Goal: Entertainment & Leisure: Consume media (video, audio)

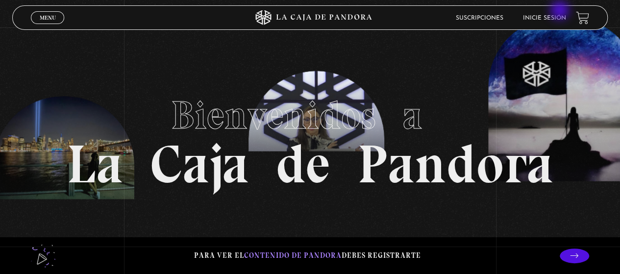
click at [562, 14] on li "Inicie sesión" at bounding box center [544, 17] width 43 height 15
click at [556, 19] on link "Inicie sesión" at bounding box center [544, 18] width 43 height 6
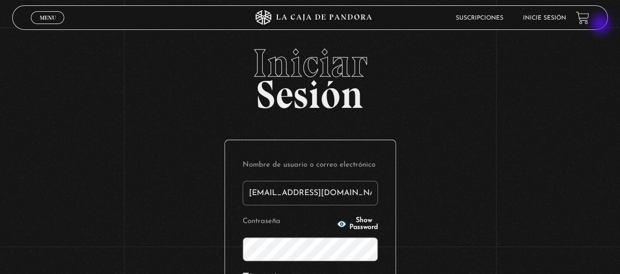
type input "nancybm97@gmail.com"
click at [333, 217] on p "Contraseña Show Password" at bounding box center [310, 237] width 135 height 47
click at [337, 220] on button "Show Password" at bounding box center [357, 224] width 41 height 14
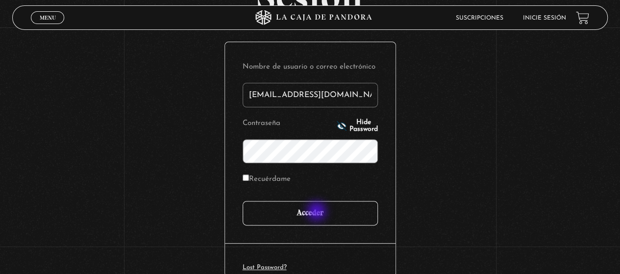
click at [318, 212] on input "Acceder" at bounding box center [310, 213] width 135 height 25
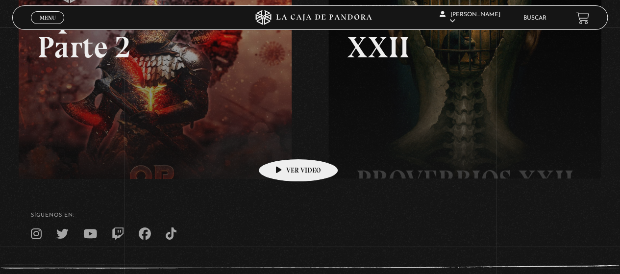
scroll to position [196, 0]
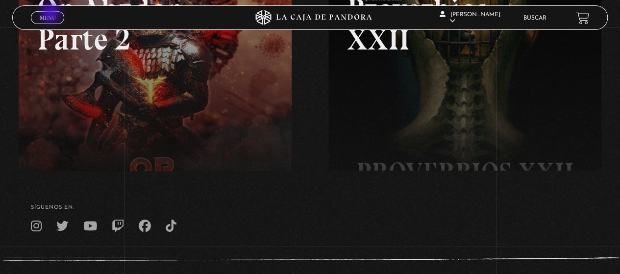
click at [51, 15] on span "Menu" at bounding box center [48, 18] width 16 height 6
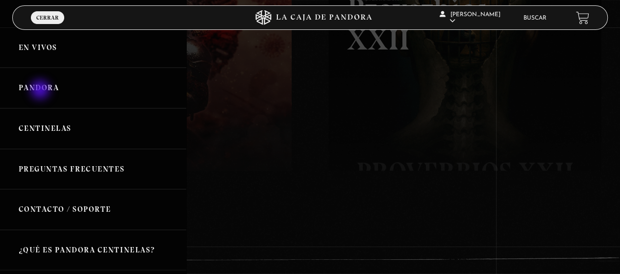
click at [41, 91] on link "Pandora" at bounding box center [93, 88] width 186 height 41
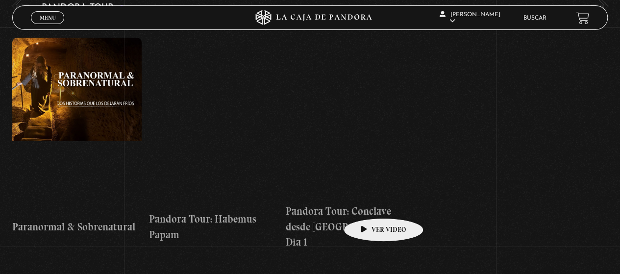
scroll to position [1226, 0]
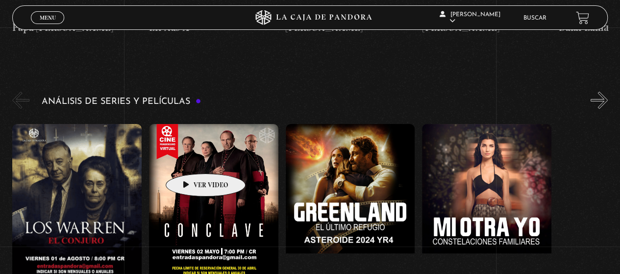
scroll to position [1765, 0]
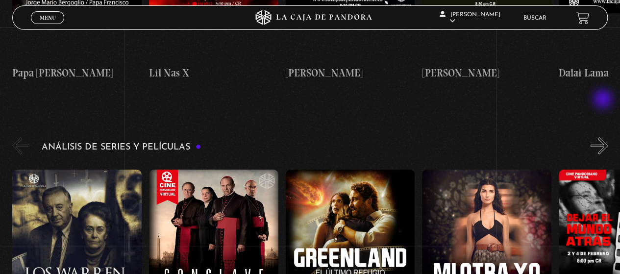
click at [604, 137] on button "»" at bounding box center [599, 145] width 17 height 17
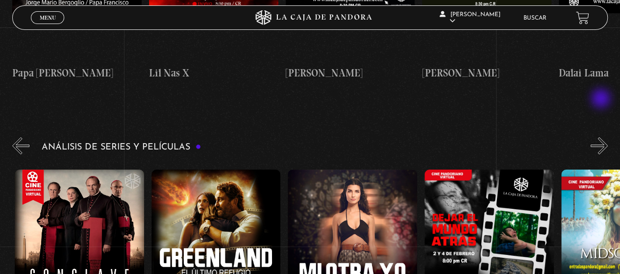
click at [602, 137] on button "»" at bounding box center [599, 145] width 17 height 17
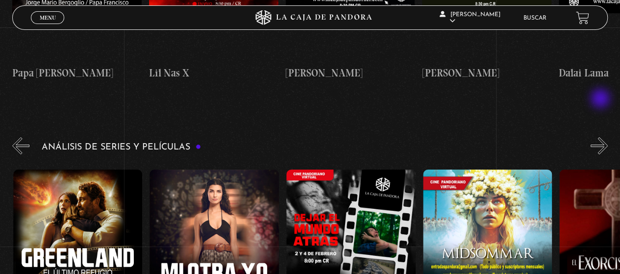
click at [601, 137] on button "»" at bounding box center [599, 145] width 17 height 17
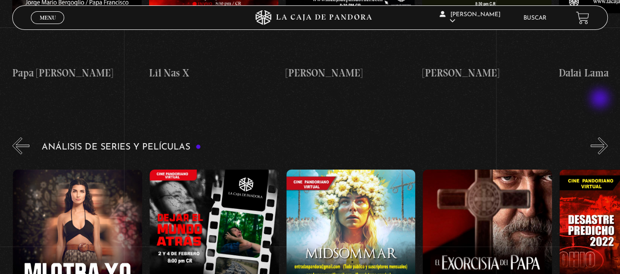
click at [601, 137] on button "»" at bounding box center [599, 145] width 17 height 17
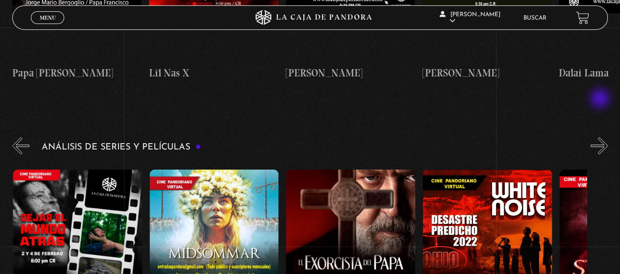
click at [601, 137] on button "»" at bounding box center [599, 145] width 17 height 17
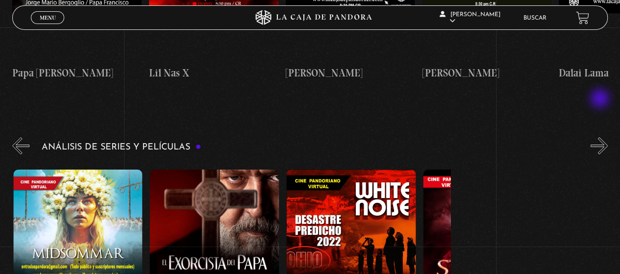
click at [601, 137] on button "»" at bounding box center [599, 145] width 17 height 17
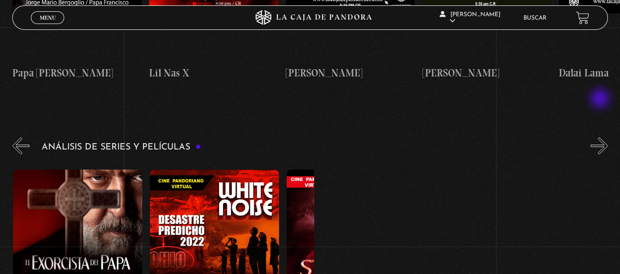
click at [601, 137] on button "»" at bounding box center [599, 145] width 17 height 17
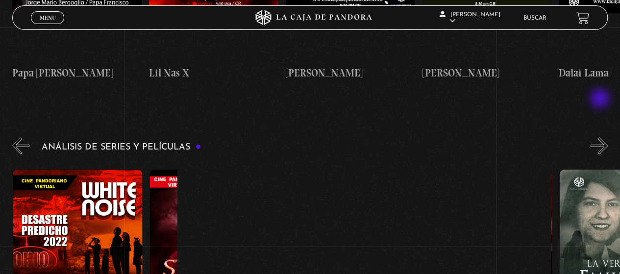
click at [601, 137] on button "»" at bounding box center [599, 145] width 17 height 17
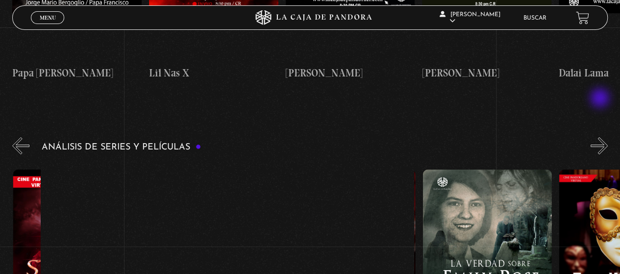
click at [601, 137] on button "»" at bounding box center [599, 145] width 17 height 17
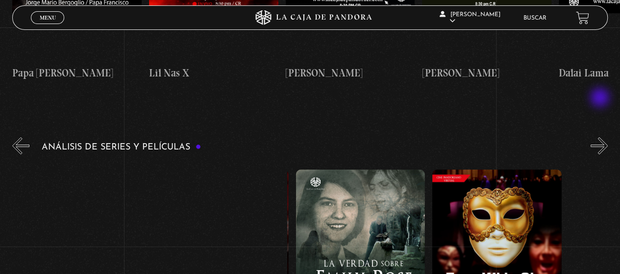
click at [601, 137] on button "»" at bounding box center [599, 145] width 17 height 17
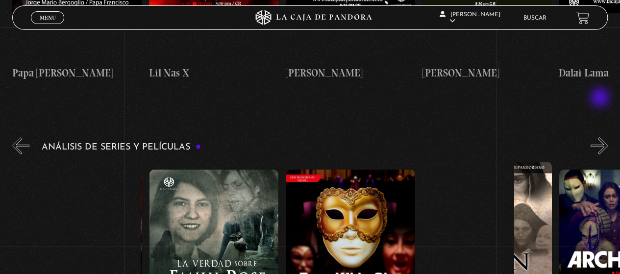
click at [601, 137] on button "»" at bounding box center [599, 145] width 17 height 17
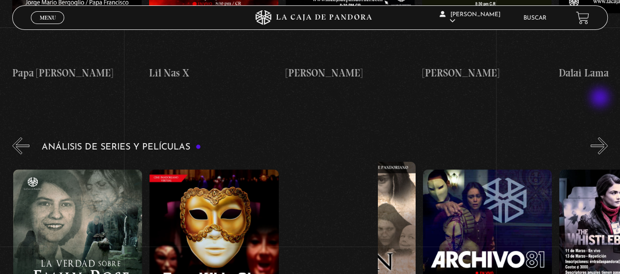
click at [601, 137] on button "»" at bounding box center [599, 145] width 17 height 17
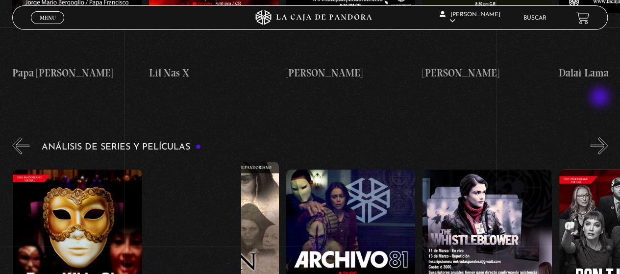
click at [601, 137] on button "»" at bounding box center [599, 145] width 17 height 17
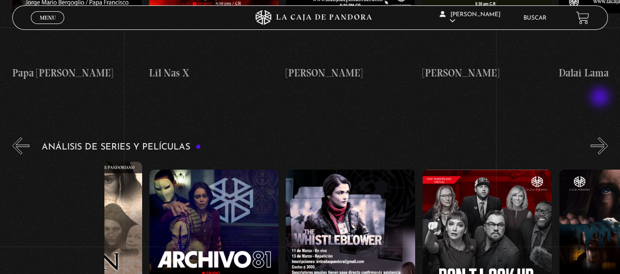
click at [601, 137] on button "»" at bounding box center [599, 145] width 17 height 17
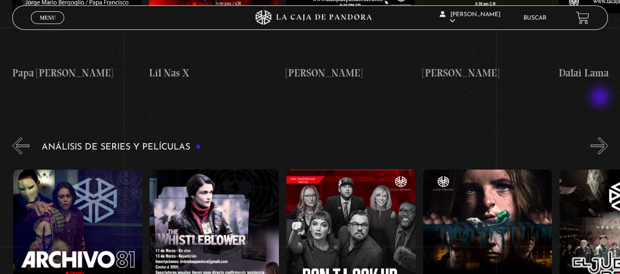
click at [601, 137] on button "»" at bounding box center [599, 145] width 17 height 17
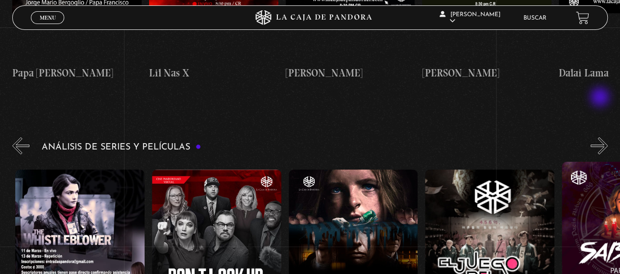
click at [601, 137] on button "»" at bounding box center [599, 145] width 17 height 17
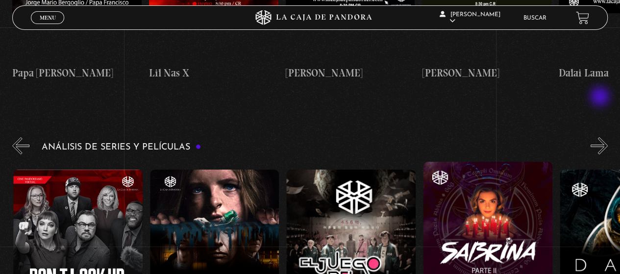
click at [601, 137] on button "»" at bounding box center [599, 145] width 17 height 17
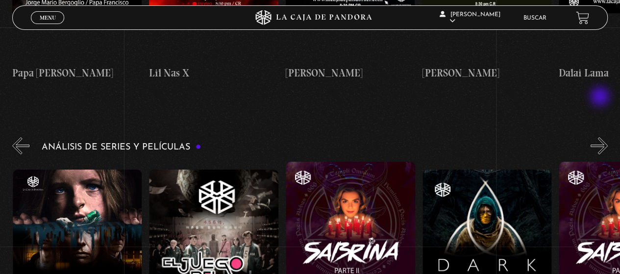
click at [601, 137] on button "»" at bounding box center [599, 145] width 17 height 17
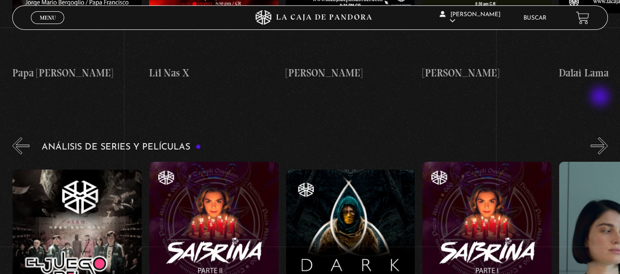
click at [601, 137] on button "»" at bounding box center [599, 145] width 17 height 17
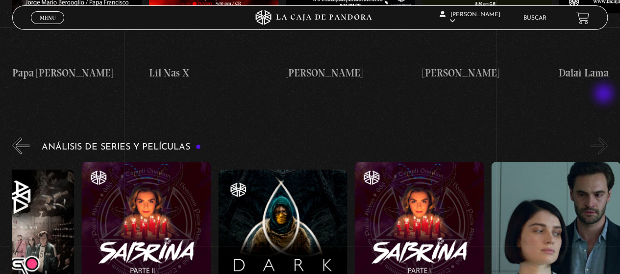
click at [605, 137] on button "»" at bounding box center [599, 145] width 17 height 17
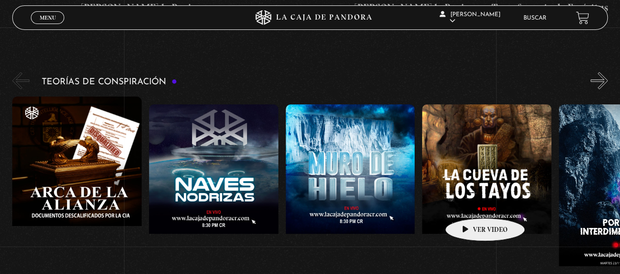
scroll to position [2059, 0]
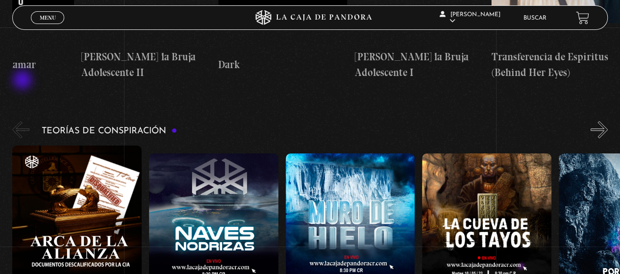
click at [24, 121] on button "«" at bounding box center [20, 129] width 17 height 17
click at [21, 121] on button "«" at bounding box center [20, 129] width 17 height 17
click at [16, 121] on button "«" at bounding box center [20, 129] width 17 height 17
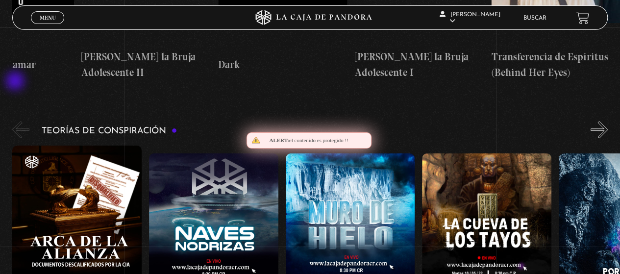
click at [16, 121] on button "«" at bounding box center [20, 129] width 17 height 17
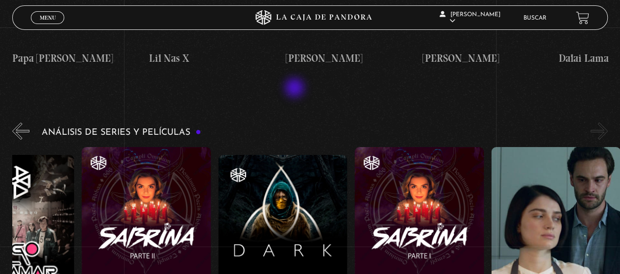
scroll to position [1765, 0]
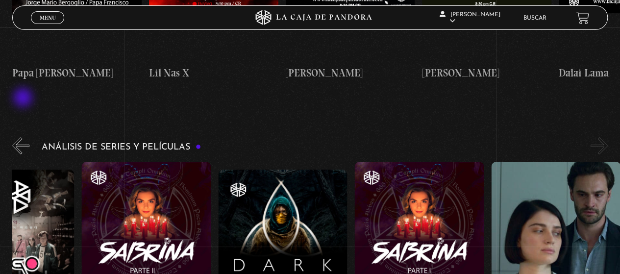
click at [24, 137] on button "«" at bounding box center [20, 145] width 17 height 17
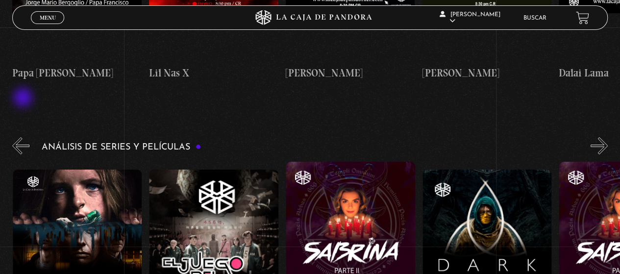
click at [24, 137] on button "«" at bounding box center [20, 145] width 17 height 17
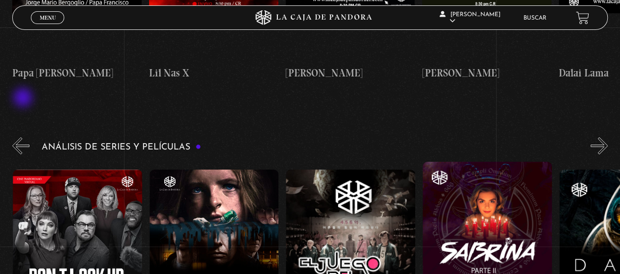
click at [24, 137] on button "«" at bounding box center [20, 145] width 17 height 17
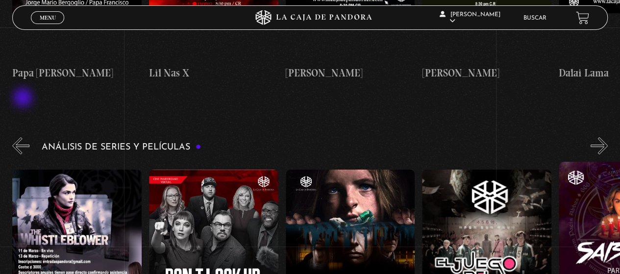
click at [24, 137] on button "«" at bounding box center [20, 145] width 17 height 17
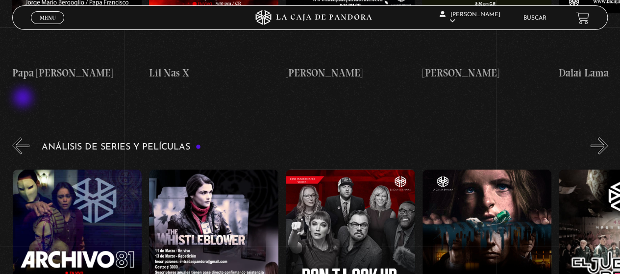
click at [24, 137] on button "«" at bounding box center [20, 145] width 17 height 17
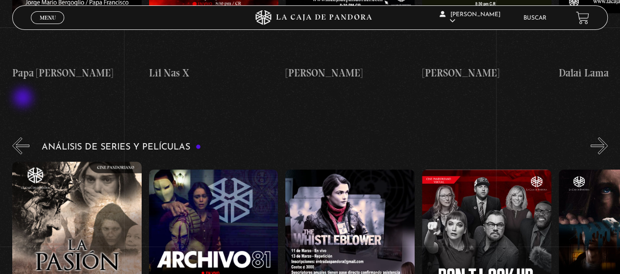
scroll to position [0, 1776]
click at [24, 137] on button "«" at bounding box center [20, 145] width 17 height 17
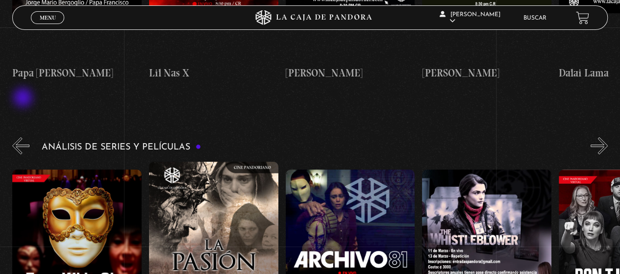
click at [24, 137] on button "«" at bounding box center [20, 145] width 17 height 17
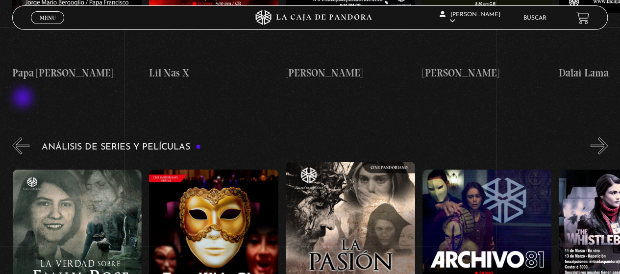
click at [24, 137] on button "«" at bounding box center [20, 145] width 17 height 17
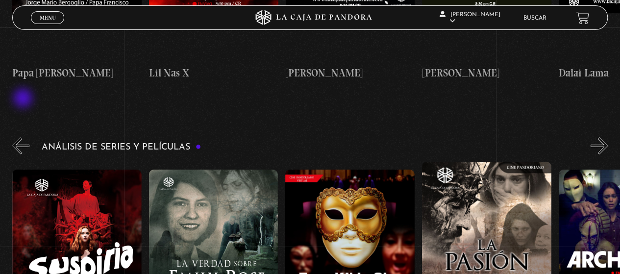
scroll to position [0, 1366]
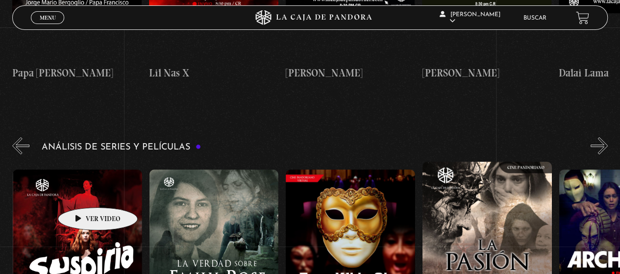
click at [82, 193] on figure at bounding box center [77, 258] width 129 height 176
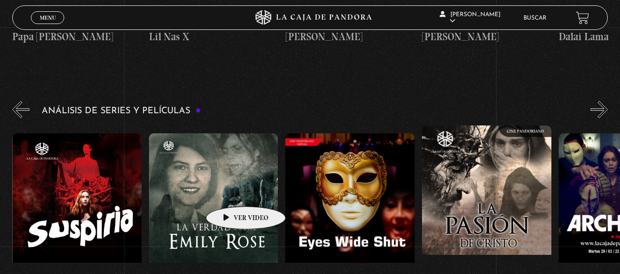
scroll to position [1814, 0]
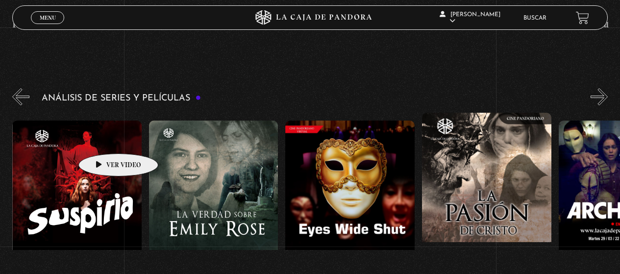
click at [103, 139] on figure at bounding box center [76, 209] width 129 height 176
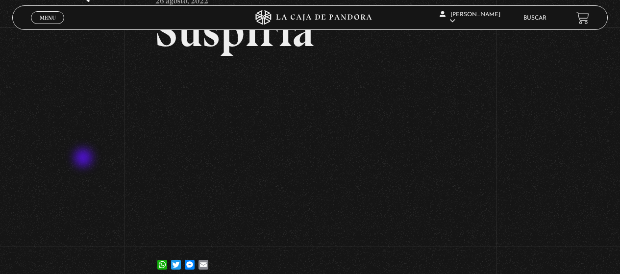
scroll to position [49, 0]
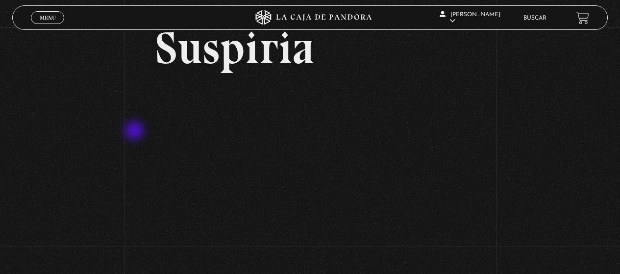
click at [135, 132] on div "Volver 26 agosto, 2022 [GEOGRAPHIC_DATA] WhatsApp Twitter Messenger Email" at bounding box center [310, 141] width 620 height 326
